Goal: Information Seeking & Learning: Learn about a topic

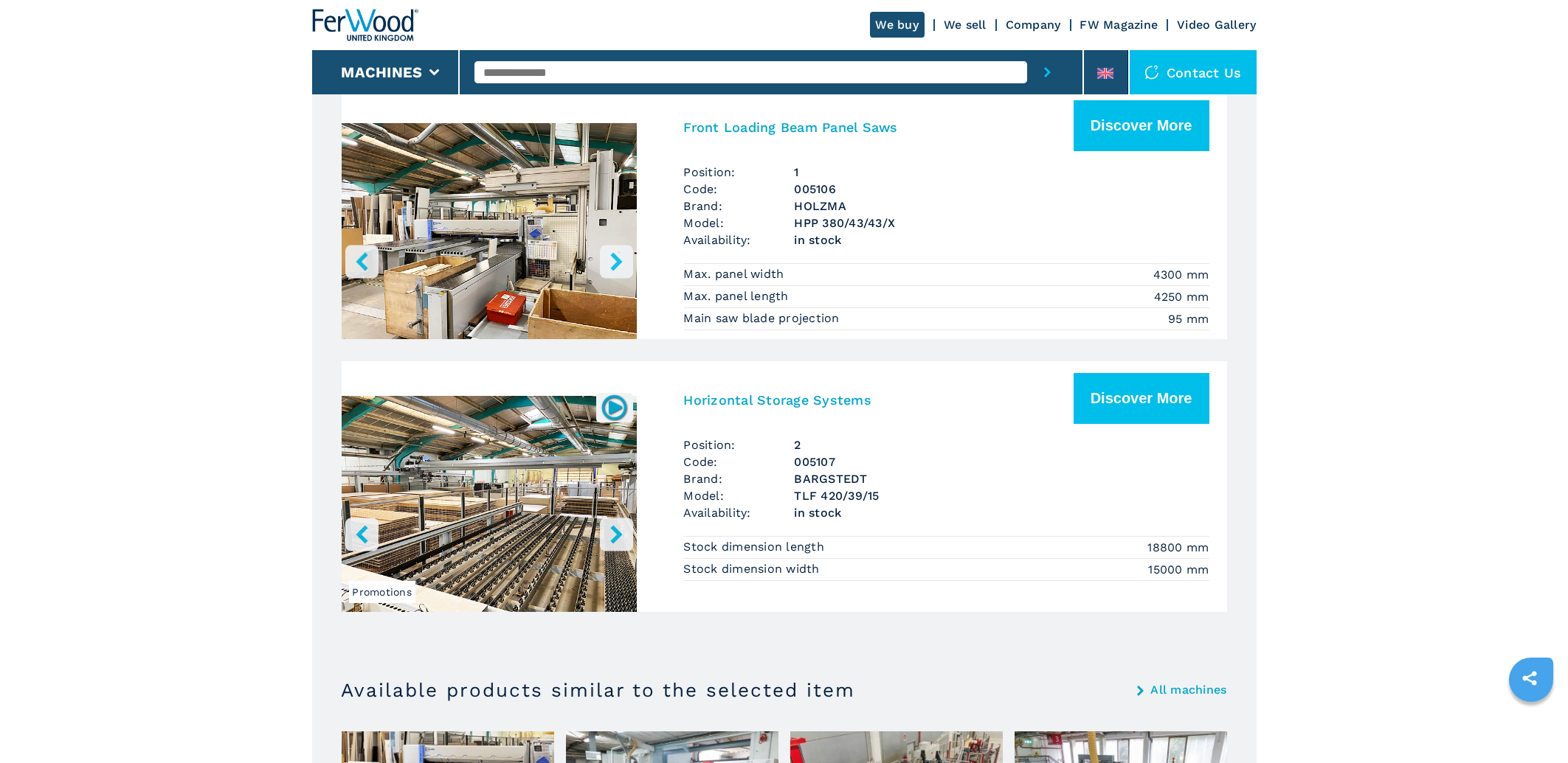
scroll to position [711, 0]
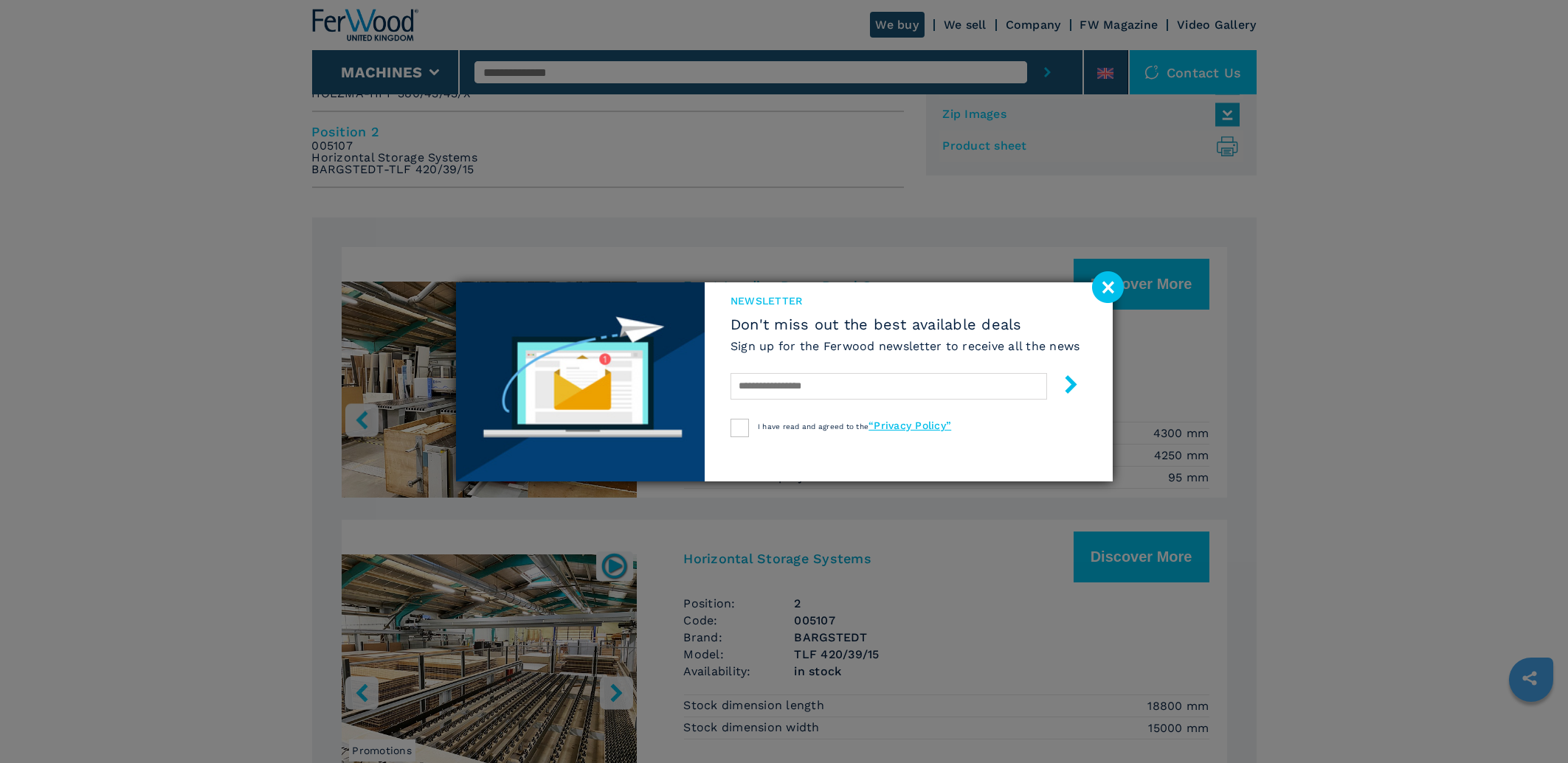
click at [1108, 282] on image at bounding box center [1108, 287] width 32 height 32
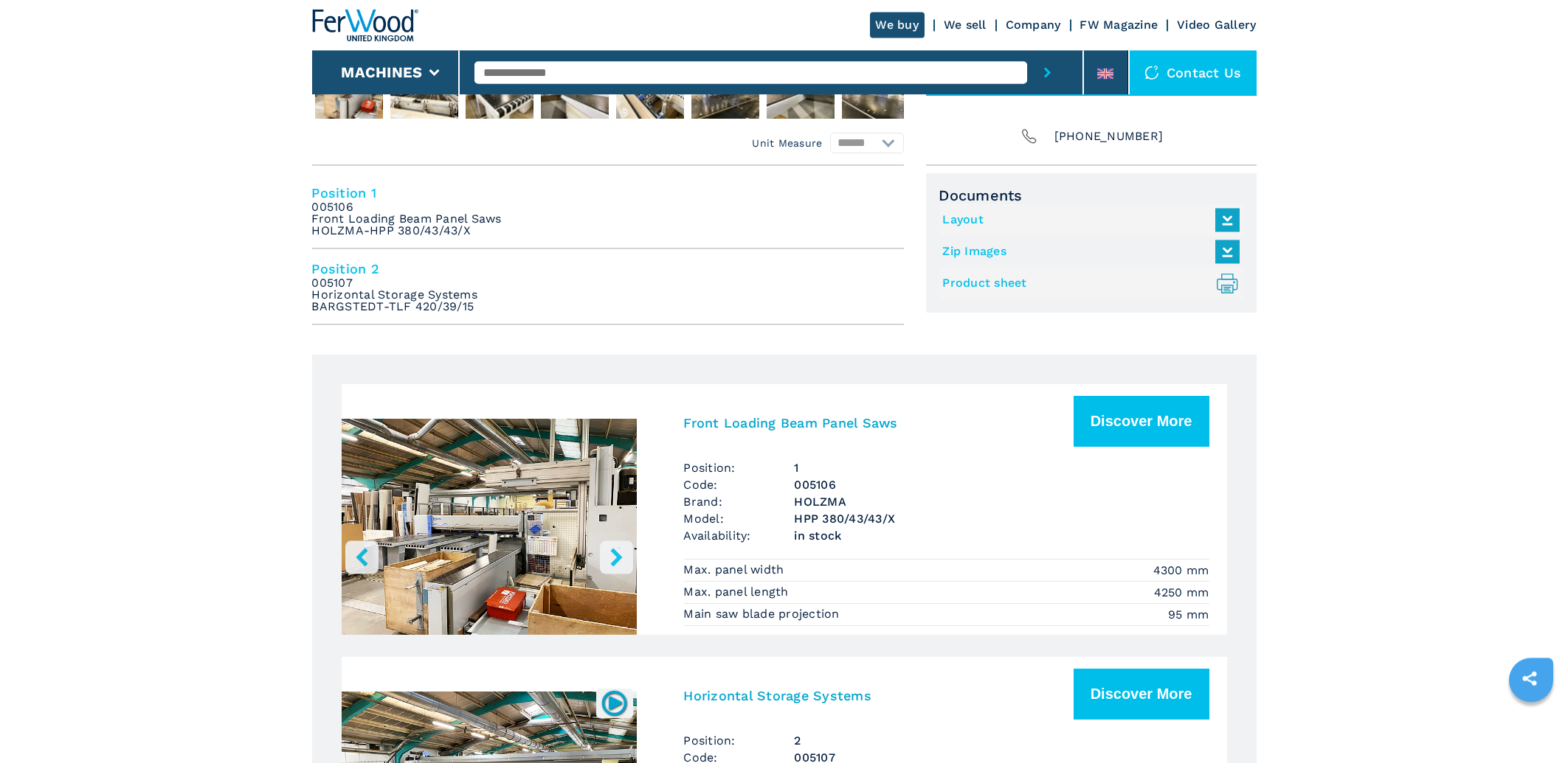
scroll to position [553, 0]
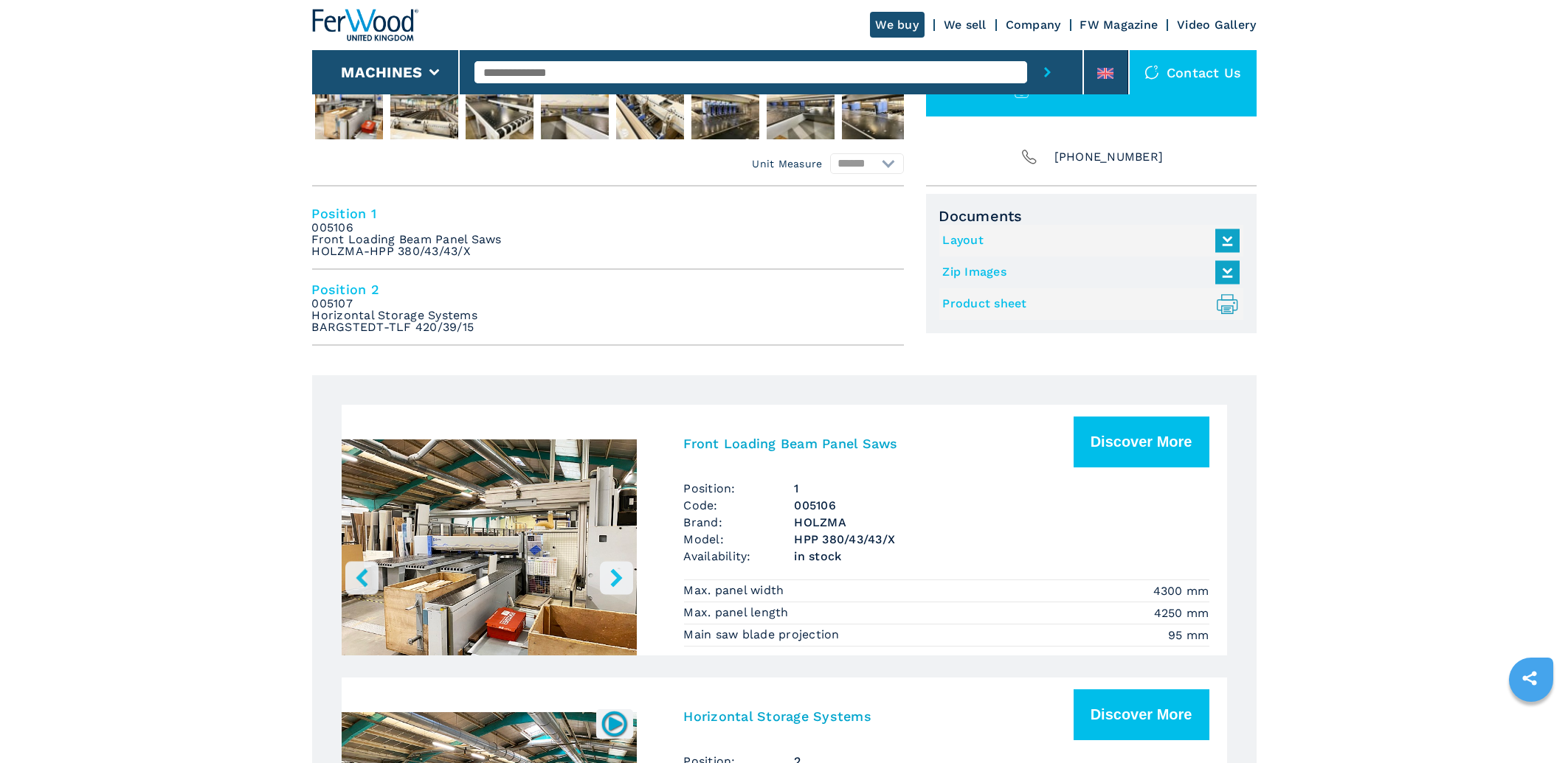
click at [795, 437] on h3 "Front Loading Beam Panel Saws" at bounding box center [791, 443] width 214 height 17
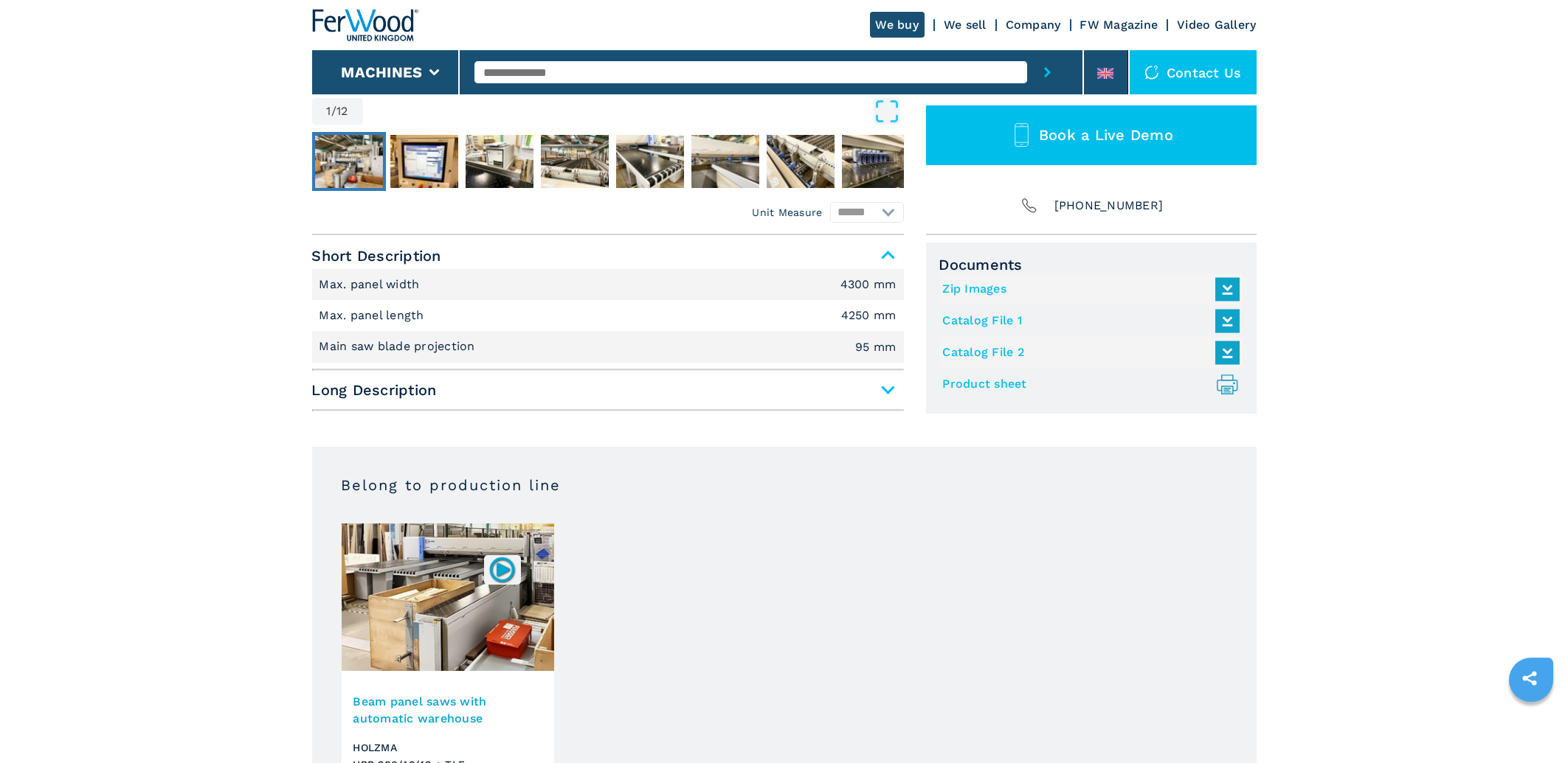
scroll to position [553, 0]
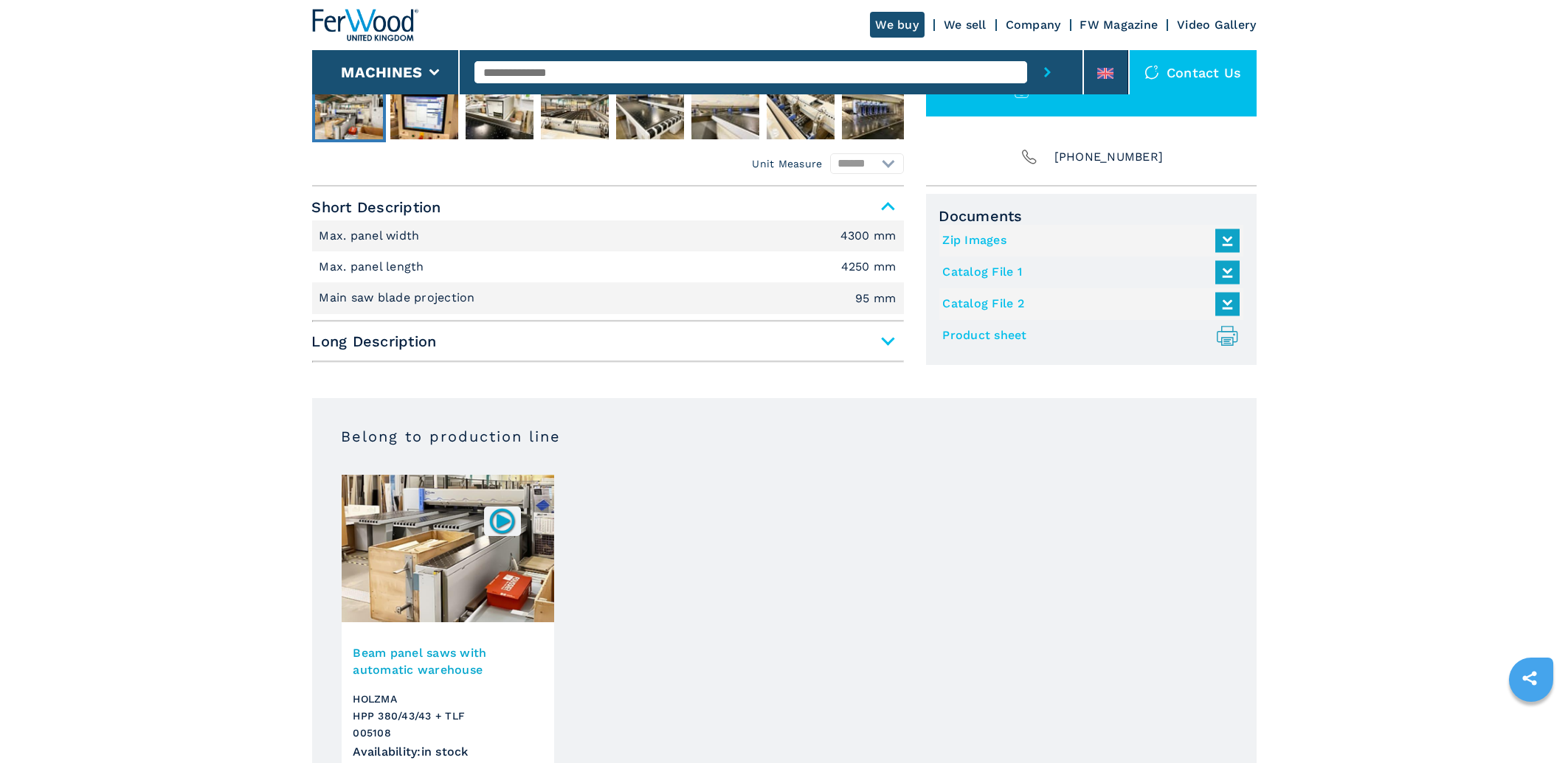
click at [518, 329] on span "Long Description" at bounding box center [607, 342] width 591 height 27
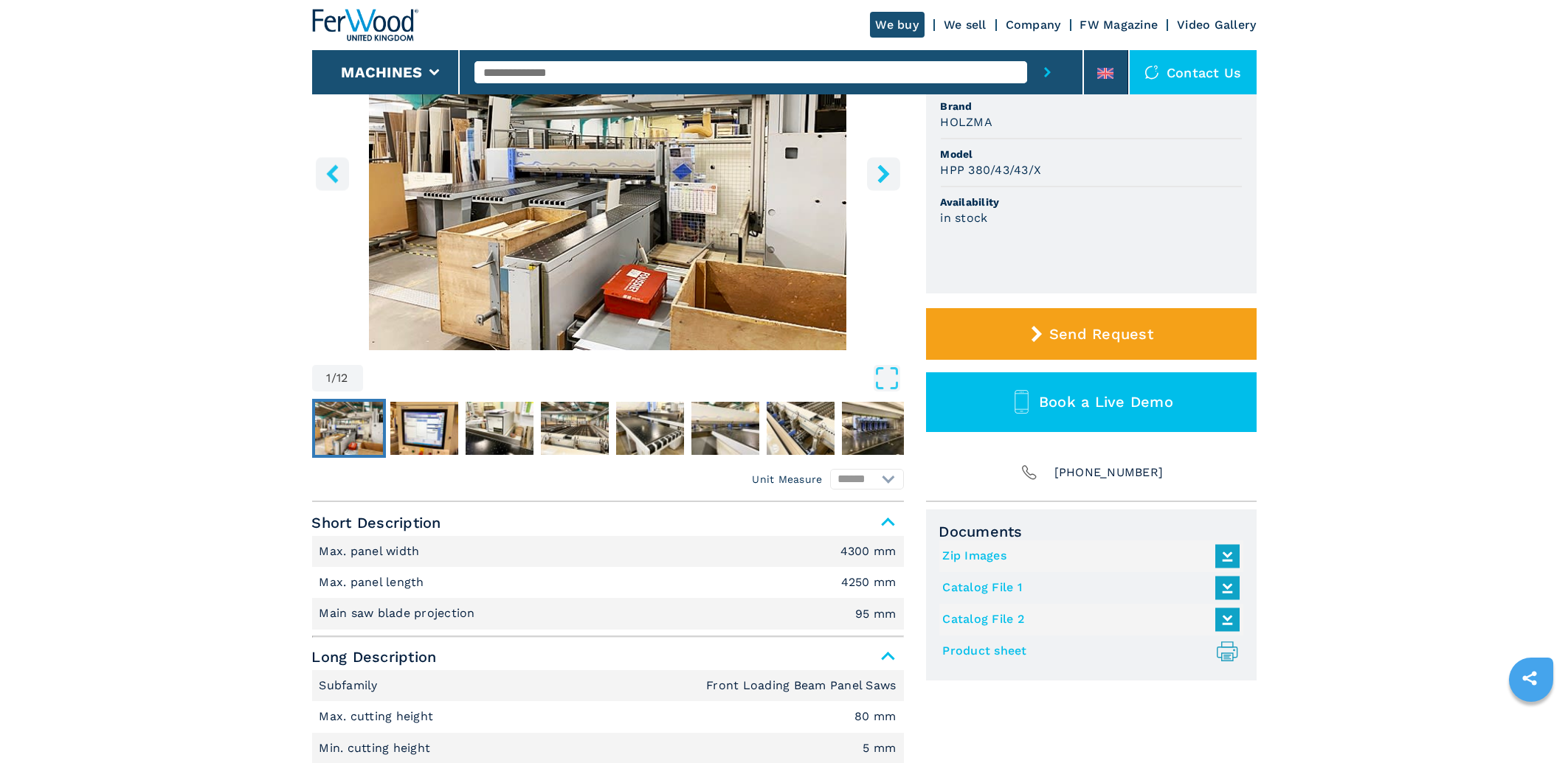
scroll to position [0, 0]
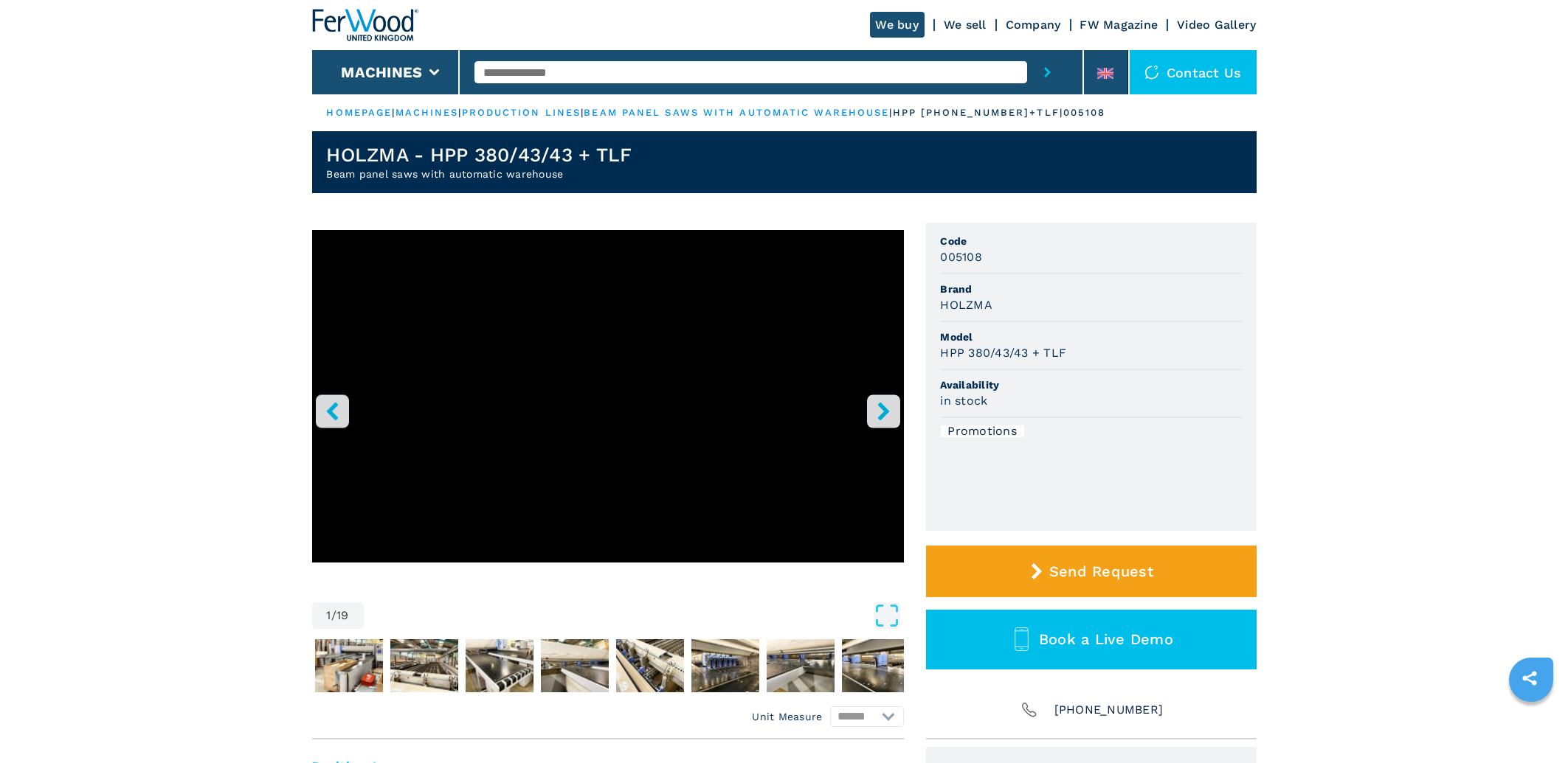
click at [646, 149] on header "HOLZMA - HPP 380/43/43 + TLF Beam panel saws with automatic warehouse" at bounding box center [784, 162] width 944 height 62
drag, startPoint x: 571, startPoint y: 153, endPoint x: 322, endPoint y: 147, distance: 249.1
click at [323, 147] on header "HOLZMA - HPP 380/43/43 + TLF Beam panel saws with automatic warehouse" at bounding box center [784, 162] width 944 height 62
copy h1 "HOLZMA - HPP 380/43/43"
